Goal: Transaction & Acquisition: Purchase product/service

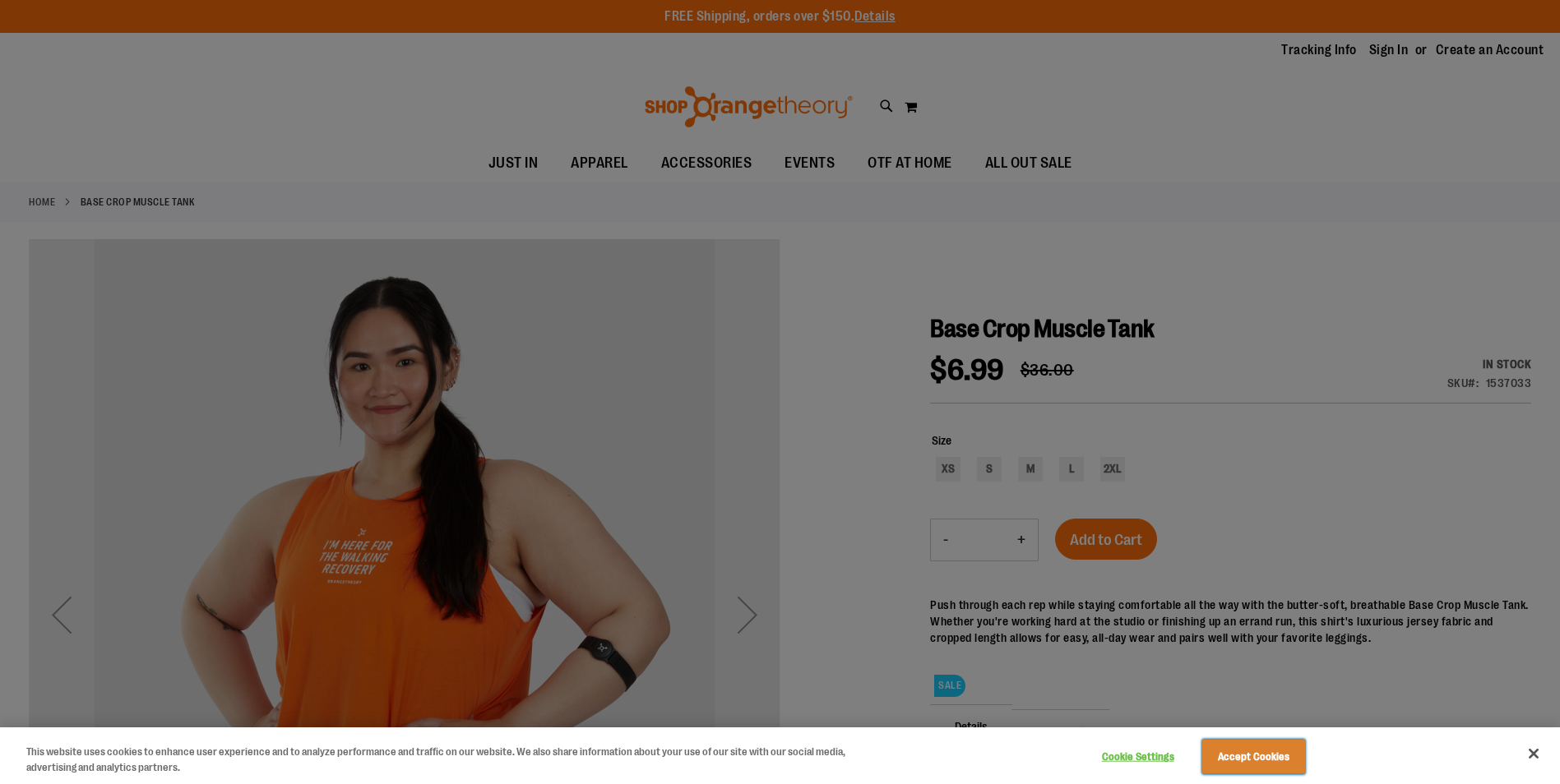
click at [1252, 750] on button "Accept Cookies" at bounding box center [1254, 756] width 102 height 34
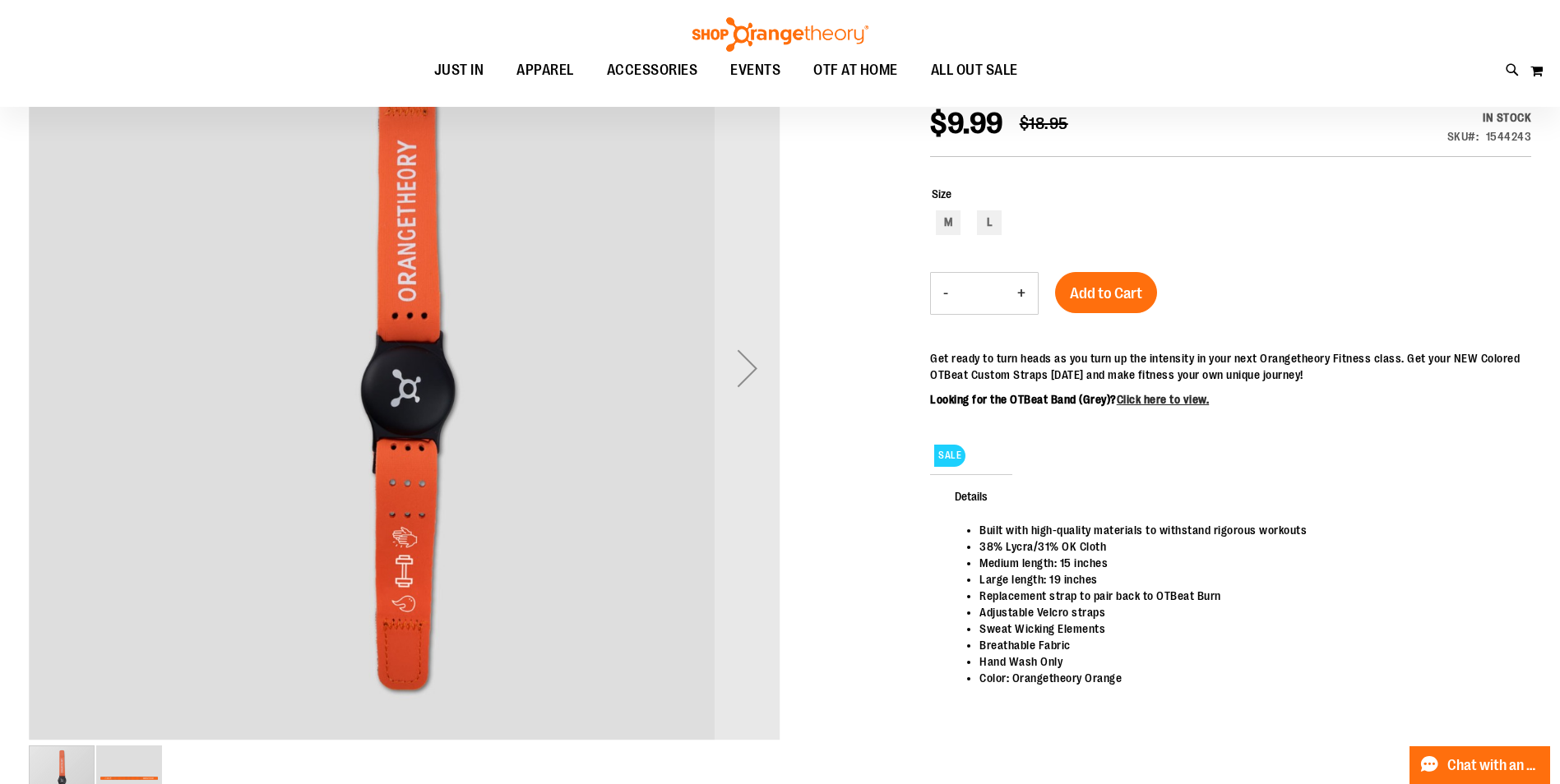
scroll to position [81, 0]
